Goal: Task Accomplishment & Management: Complete application form

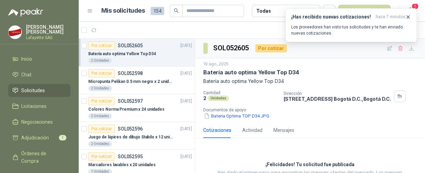
click at [41, 90] on span "Solicitudes" at bounding box center [33, 91] width 24 height 8
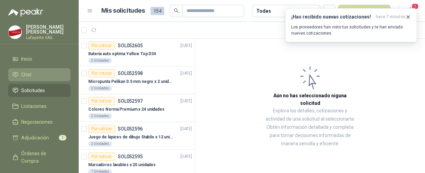
click at [29, 75] on span "Chat" at bounding box center [26, 75] width 10 height 8
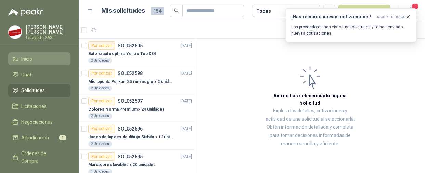
click at [32, 57] on span "Inicio" at bounding box center [26, 59] width 11 height 8
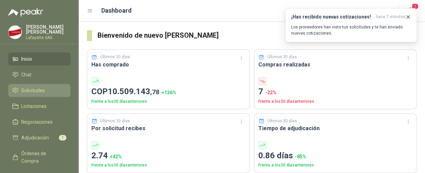
click at [32, 87] on span "Solicitudes" at bounding box center [33, 91] width 24 height 8
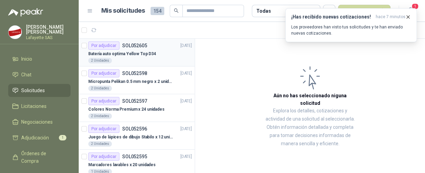
click at [110, 47] on div "Por adjudicar" at bounding box center [103, 45] width 31 height 8
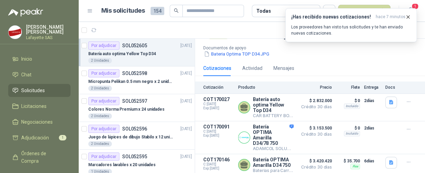
scroll to position [93, 0]
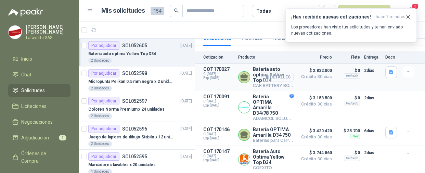
click at [282, 75] on button "Detalles" at bounding box center [278, 77] width 32 height 9
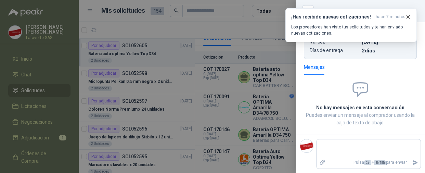
scroll to position [54, 0]
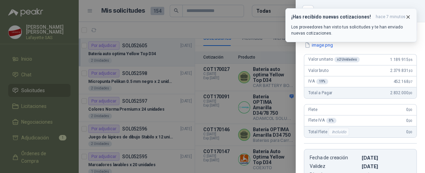
click at [410, 15] on icon "button" at bounding box center [408, 17] width 6 height 6
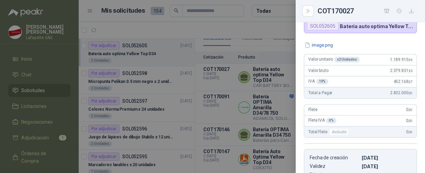
scroll to position [0, 0]
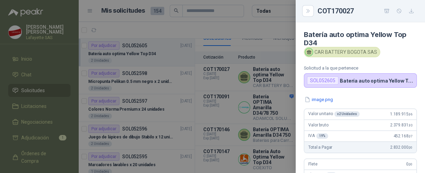
click at [252, 22] on div at bounding box center [212, 86] width 425 height 173
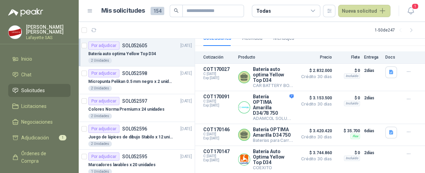
scroll to position [103, 0]
click at [277, 73] on button "Detalles" at bounding box center [278, 77] width 32 height 9
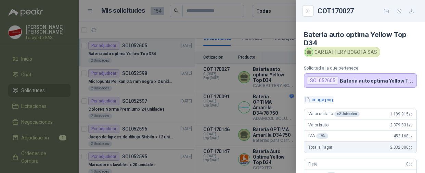
scroll to position [62, 0]
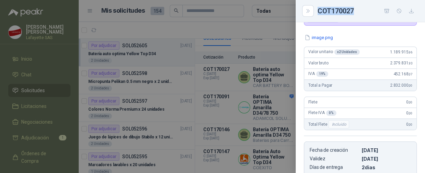
drag, startPoint x: 318, startPoint y: 10, endPoint x: 364, endPoint y: 10, distance: 45.9
click at [364, 10] on div "COT170027" at bounding box center [367, 10] width 99 height 11
copy div "COT170027"
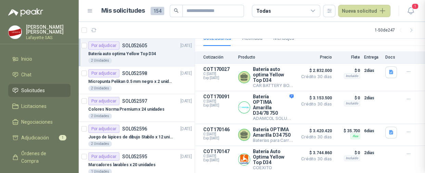
scroll to position [179, 0]
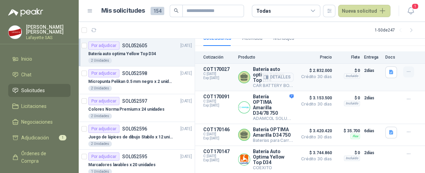
click at [406, 69] on icon "button" at bounding box center [409, 72] width 6 height 6
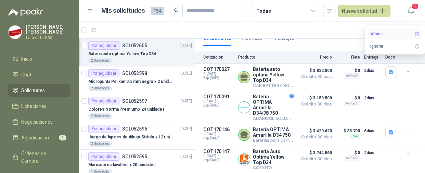
click at [379, 34] on button "Añadir" at bounding box center [395, 33] width 55 height 11
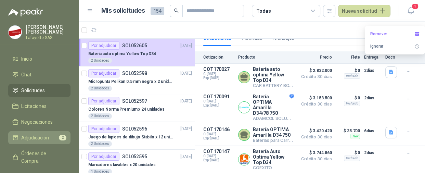
click at [55, 136] on li "Adjudicación 2" at bounding box center [39, 138] width 54 height 8
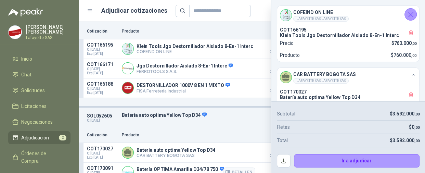
scroll to position [91, 0]
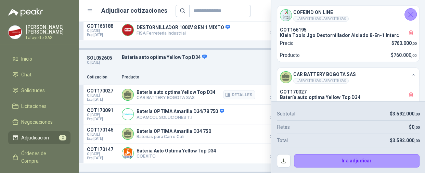
click at [173, 92] on p "Batería auto optima Yellow Top D34" at bounding box center [176, 91] width 79 height 5
drag, startPoint x: 410, startPoint y: 11, endPoint x: 400, endPoint y: 12, distance: 9.3
click at [410, 11] on icon "Cerrar" at bounding box center [411, 14] width 9 height 9
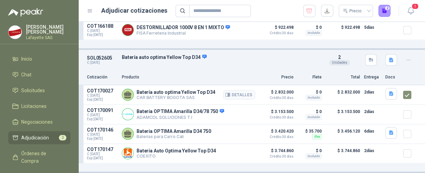
click at [144, 95] on p "CAR BATTERY BOGOTA SAS" at bounding box center [176, 97] width 79 height 5
click at [147, 90] on p "Batería auto optima Yellow Top D34" at bounding box center [176, 91] width 79 height 5
drag, startPoint x: 397, startPoint y: 93, endPoint x: 260, endPoint y: 75, distance: 137.8
click at [260, 75] on p "Precio" at bounding box center [277, 77] width 34 height 7
click at [406, 60] on icon "button" at bounding box center [409, 60] width 6 height 6
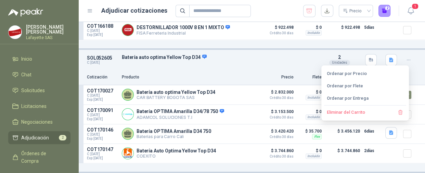
click at [256, 72] on div "Cotización Producto Precio Flete Total Entrega Docs" at bounding box center [252, 77] width 347 height 15
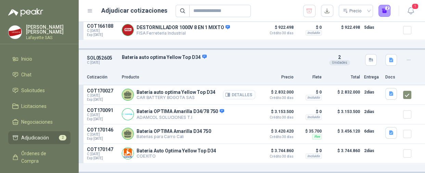
click at [229, 93] on button "Detalles" at bounding box center [239, 94] width 32 height 9
click at [389, 91] on icon "button" at bounding box center [391, 93] width 4 height 4
click at [406, 57] on icon "button" at bounding box center [409, 60] width 6 height 6
click at [277, 62] on div "SOL052605 C: [DATE] Batería auto optima Yellow Top D34 Detalles 2 Unidades" at bounding box center [252, 60] width 347 height 20
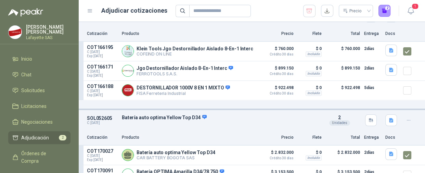
scroll to position [0, 0]
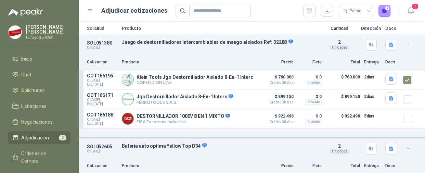
click at [406, 42] on icon "button" at bounding box center [409, 45] width 6 height 6
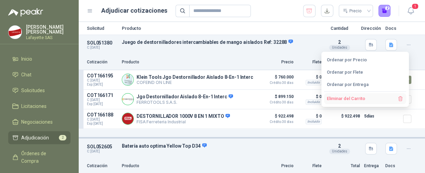
click at [362, 100] on button "Eliminar del Carrito" at bounding box center [365, 98] width 82 height 11
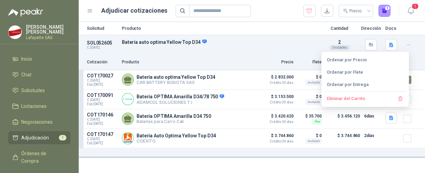
click at [317, 159] on div "Solicitud Producto Cantidad Dirección Docs SOL052605 C: [DATE] Batería auto opt…" at bounding box center [252, 97] width 347 height 151
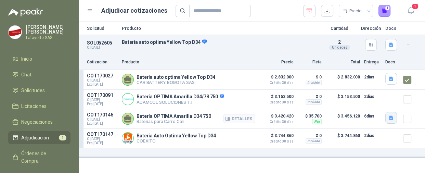
click at [390, 118] on icon "button" at bounding box center [391, 117] width 4 height 4
click at [243, 48] on div "SOL052605 C: [DATE] Batería auto optima Yellow Top D34 Detalles 2 Unidades" at bounding box center [252, 45] width 347 height 20
click at [92, 11] on icon at bounding box center [90, 11] width 6 height 6
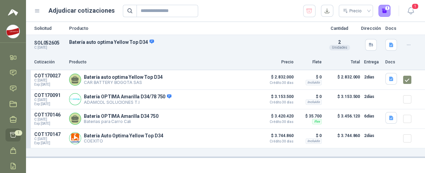
click at [39, 11] on icon at bounding box center [37, 11] width 6 height 6
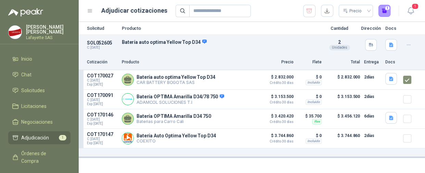
click at [410, 41] on button "button" at bounding box center [408, 44] width 11 height 11
click at [282, 26] on p "Producto" at bounding box center [220, 28] width 197 height 4
click at [244, 80] on button "Detalles" at bounding box center [239, 79] width 32 height 9
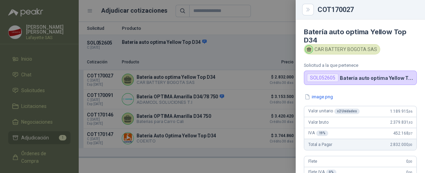
click at [398, 51] on div "CAR BATTERY BOGOTA SAS" at bounding box center [360, 49] width 113 height 10
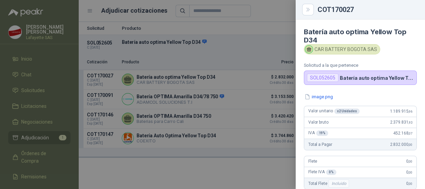
click at [233, 46] on div at bounding box center [212, 94] width 425 height 189
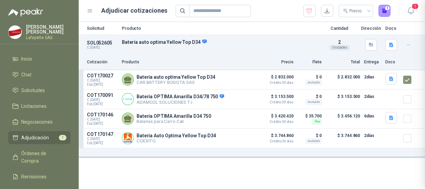
scroll to position [160, 0]
drag, startPoint x: 402, startPoint y: 76, endPoint x: 300, endPoint y: 36, distance: 109.4
click at [278, 30] on div "Solicitud Producto Cantidad Dirección Docs" at bounding box center [252, 28] width 347 height 13
drag, startPoint x: 360, startPoint y: 77, endPoint x: 261, endPoint y: 34, distance: 107.5
click at [261, 34] on div "Solicitud Producto Cantidad Dirección Docs" at bounding box center [252, 28] width 347 height 13
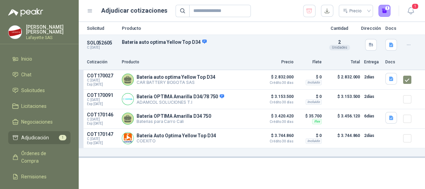
click at [414, 46] on button "button" at bounding box center [408, 44] width 11 height 11
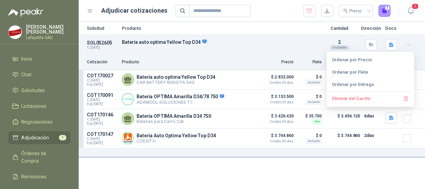
click at [250, 48] on div "SOL052605 C: [DATE] Batería auto optima Yellow Top D34 Detalles 2 Unidades" at bounding box center [252, 45] width 347 height 20
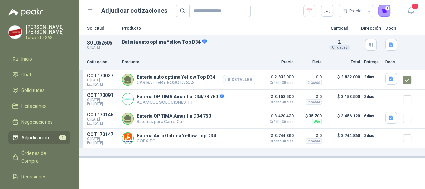
click at [238, 81] on button "Detalles" at bounding box center [239, 79] width 32 height 9
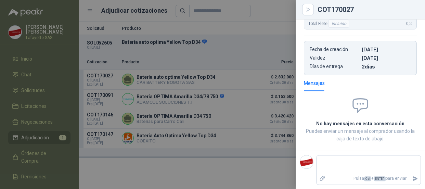
click at [267, 173] on div at bounding box center [212, 94] width 425 height 189
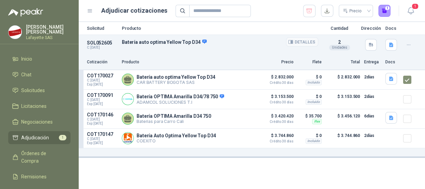
click at [147, 43] on p "Batería auto optima Yellow Top D34" at bounding box center [220, 42] width 197 height 6
click at [140, 77] on p "Batería auto optima Yellow Top D34" at bounding box center [176, 76] width 79 height 5
click at [97, 74] on p "COT170027" at bounding box center [102, 75] width 31 height 5
click at [98, 74] on p "COT170027" at bounding box center [102, 75] width 31 height 5
click at [353, 80] on p "$ 2.832.000" at bounding box center [343, 80] width 34 height 14
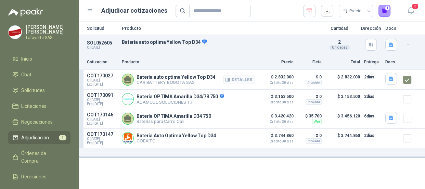
drag, startPoint x: 355, startPoint y: 75, endPoint x: 362, endPoint y: 76, distance: 6.9
click at [356, 75] on p "$ 2.832.000" at bounding box center [343, 80] width 34 height 14
click at [42, 121] on span "Negociaciones" at bounding box center [37, 122] width 32 height 8
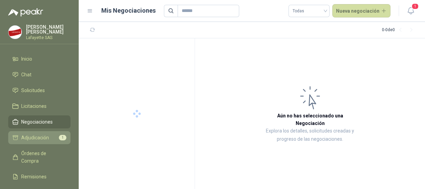
click at [43, 136] on span "Adjudicación" at bounding box center [35, 138] width 28 height 8
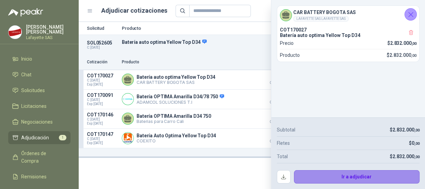
click at [362, 173] on button "Ir a adjudicar" at bounding box center [357, 177] width 126 height 14
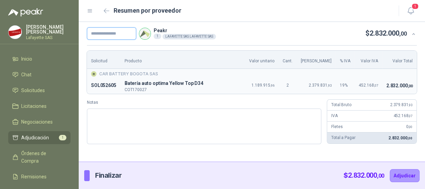
click at [107, 38] on input "text" at bounding box center [111, 33] width 49 height 12
type input "******"
click at [400, 173] on button "Adjudicar" at bounding box center [405, 175] width 30 height 13
